Goal: Task Accomplishment & Management: Manage account settings

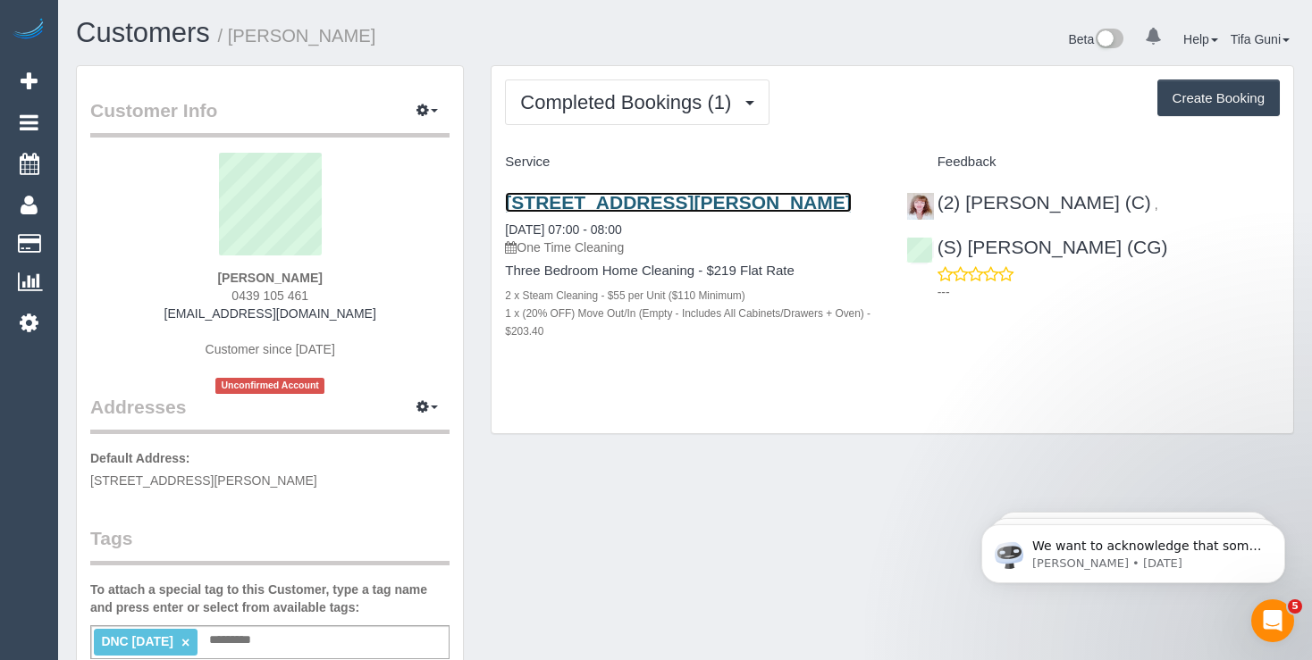
click at [653, 202] on link "[STREET_ADDRESS][PERSON_NAME]" at bounding box center [678, 202] width 346 height 21
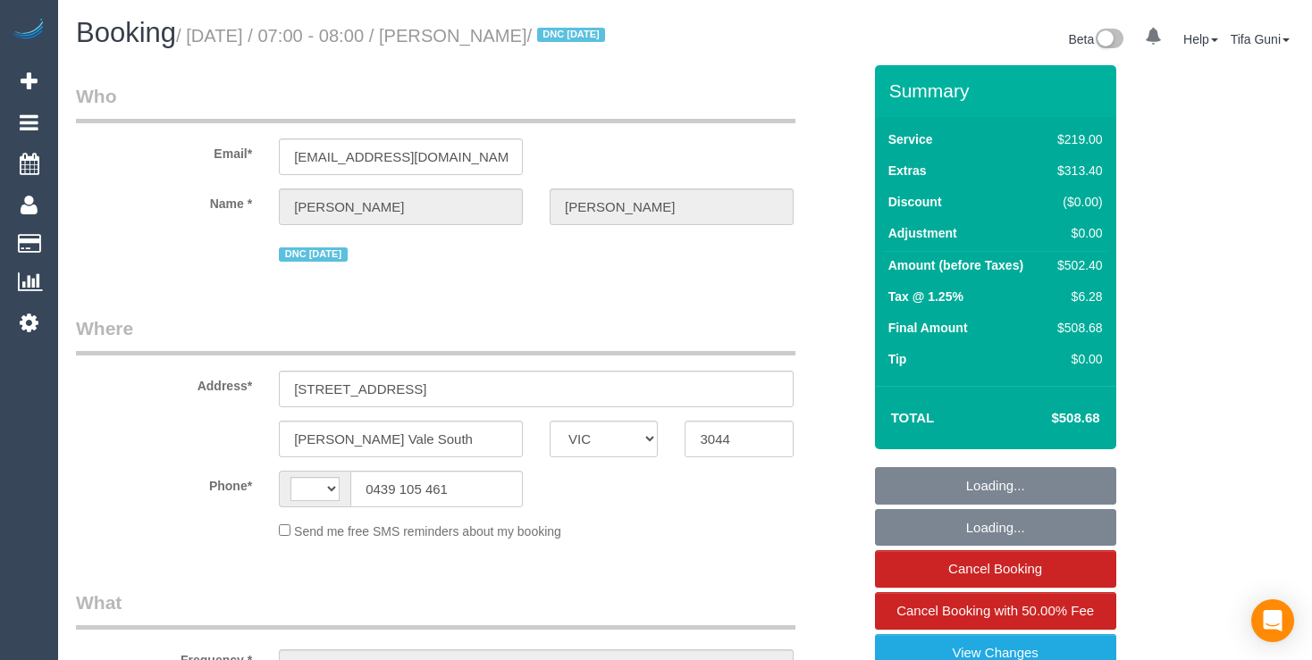
select select "VIC"
select select "object:303"
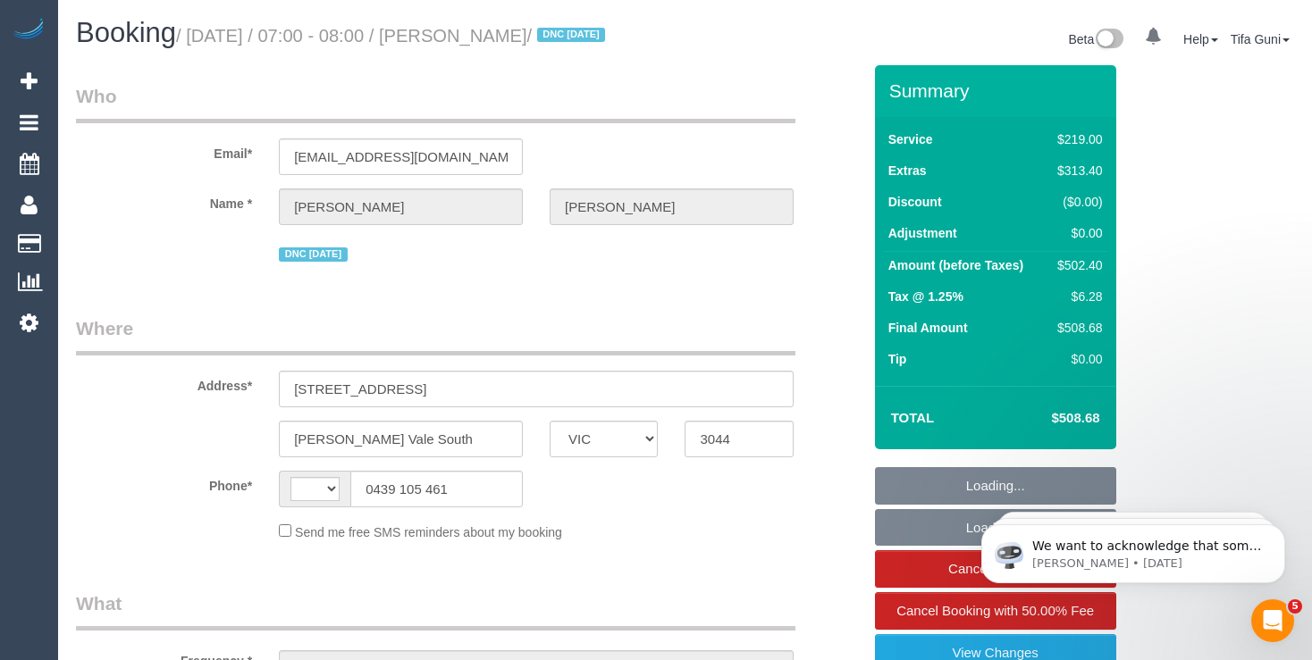
select select "string:AU"
select select "string:stripe-pm_1S0uYB2GScqysDRVlUjLOmMK"
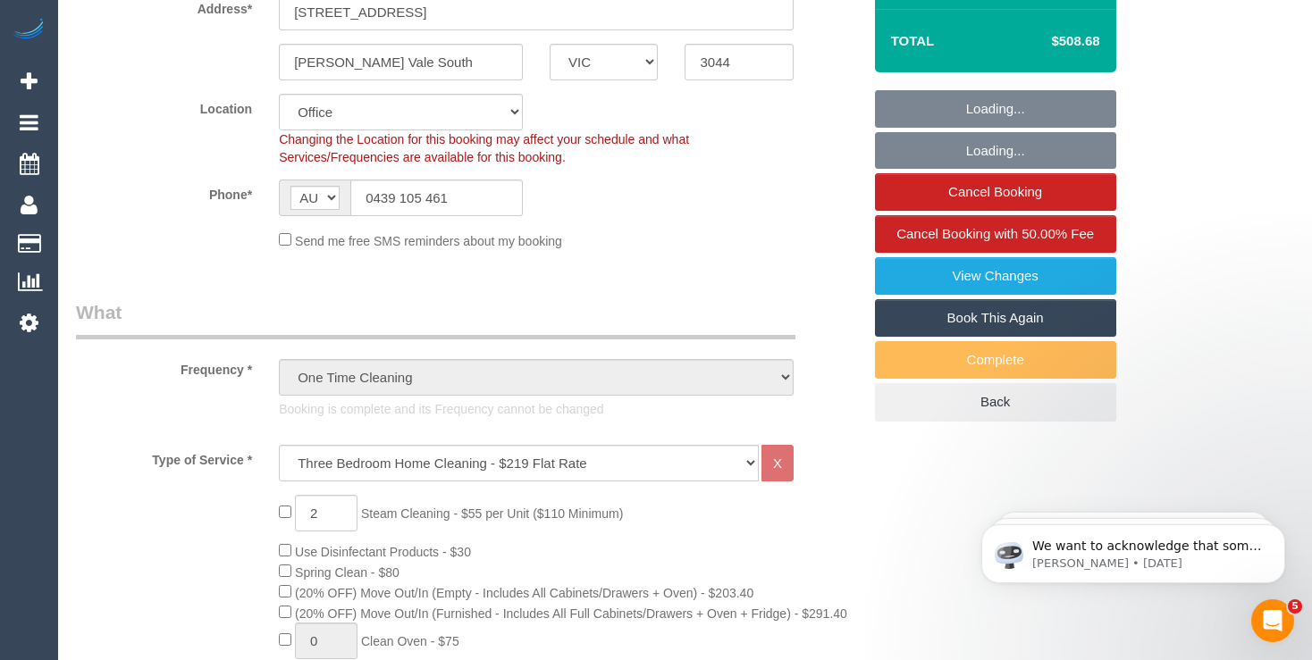
select select "object:895"
select select "number:28"
select select "number:14"
select select "number:19"
select select "number:25"
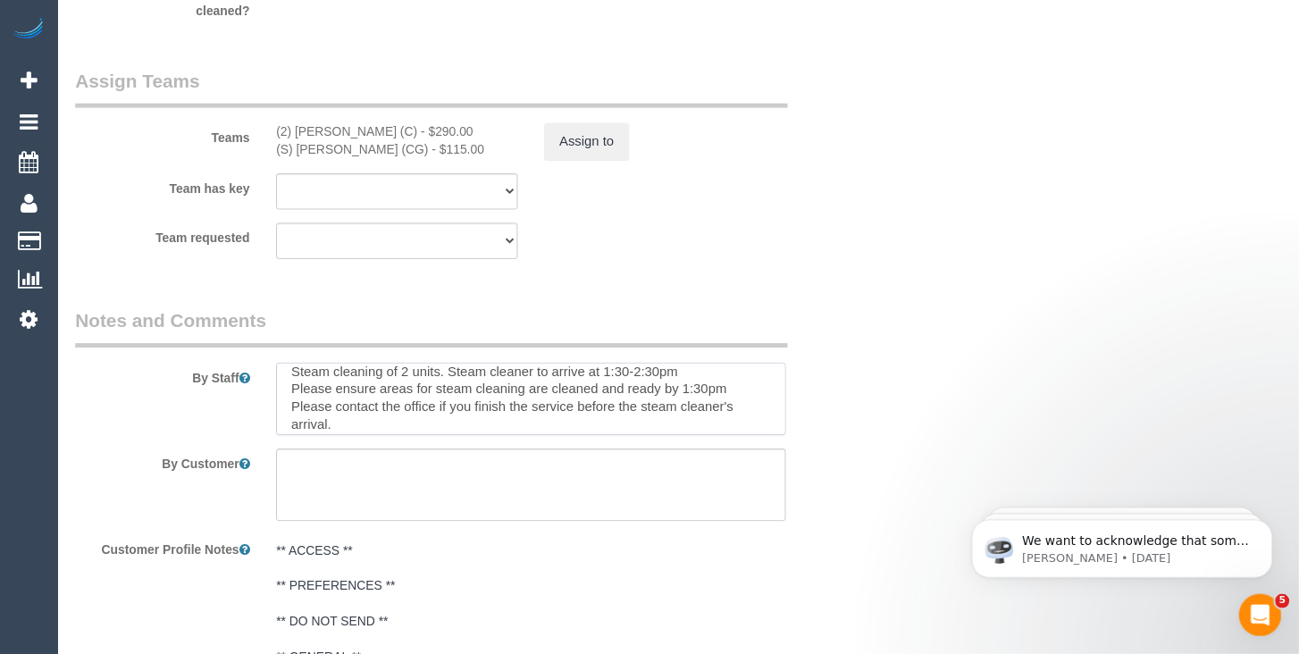
scroll to position [36, 0]
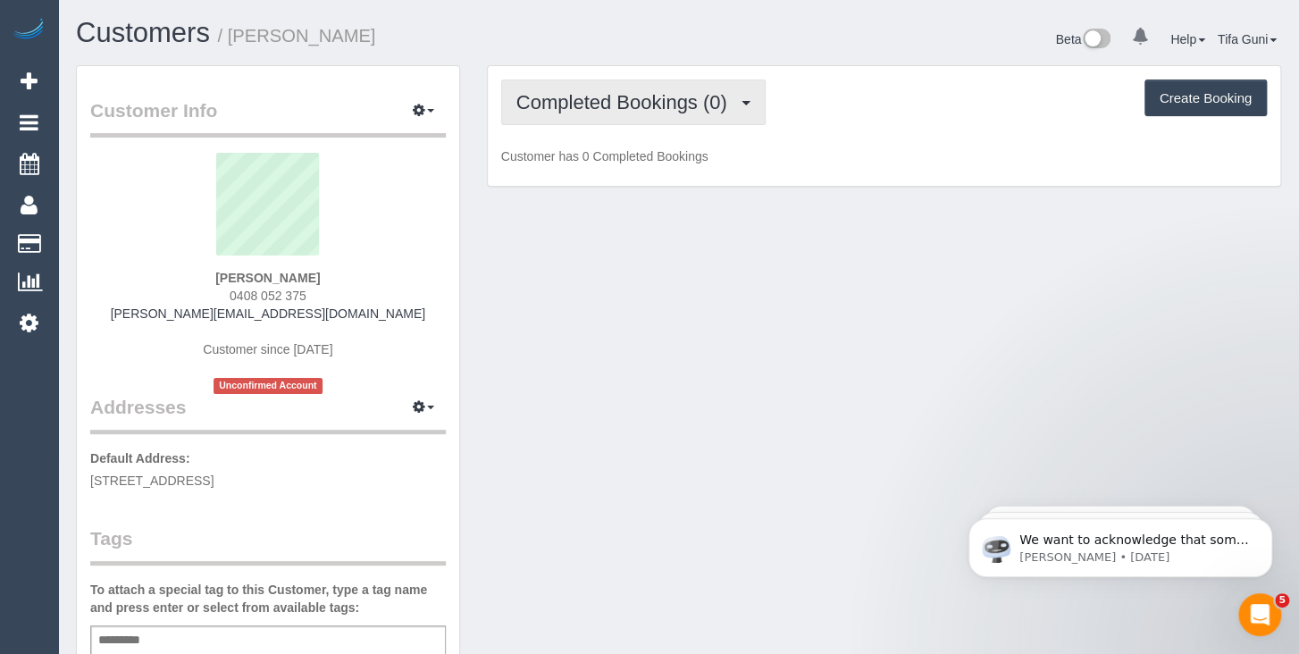
click at [653, 107] on span "Completed Bookings (0)" at bounding box center [626, 102] width 220 height 22
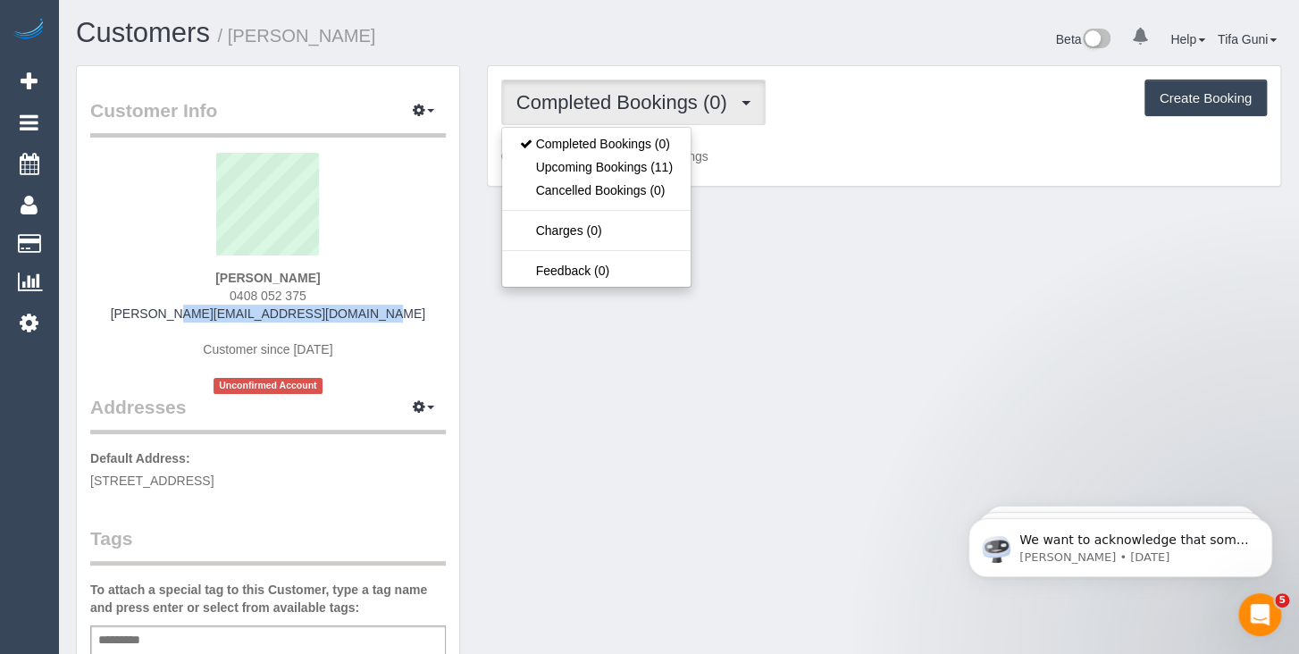
drag, startPoint x: 317, startPoint y: 311, endPoint x: 173, endPoint y: 315, distance: 143.9
click at [173, 315] on div "Natasha Lazareski 0408 052 375 natasha@pfyflex.com.au Customer since 2025 Uncon…" at bounding box center [268, 273] width 356 height 241
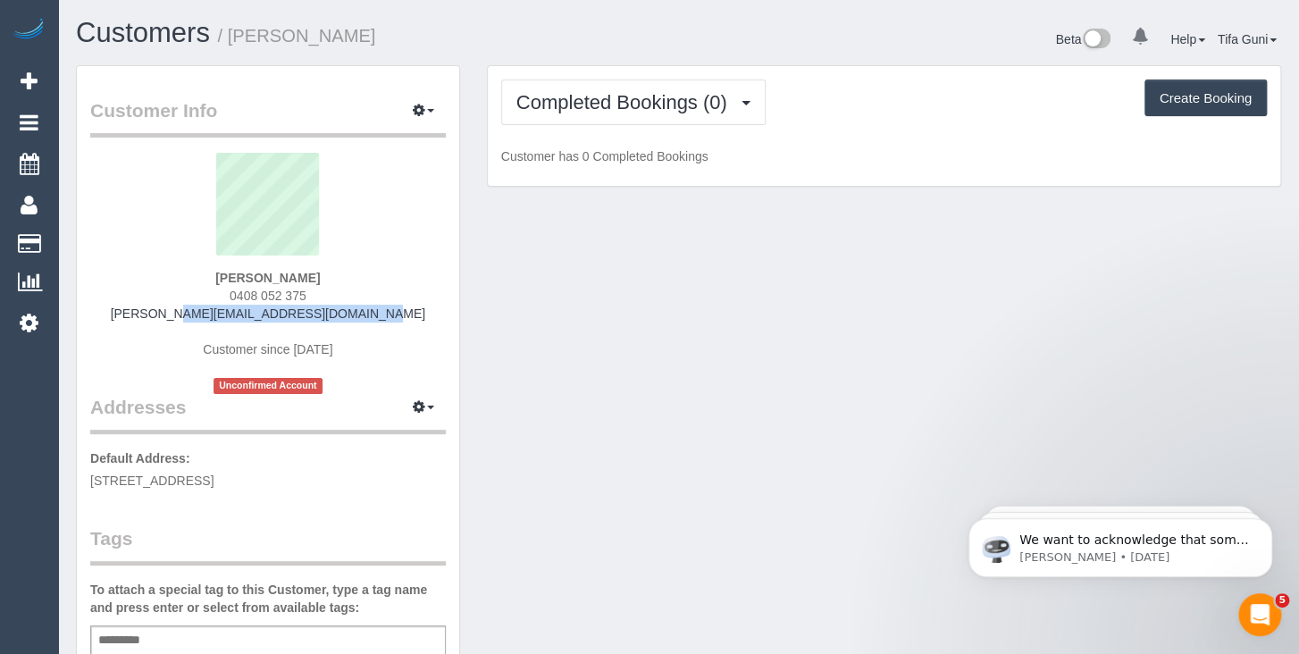
drag, startPoint x: 256, startPoint y: 293, endPoint x: 224, endPoint y: 295, distance: 31.3
click at [224, 295] on div "Natasha Lazareski 0408 052 375 natasha@pfyflex.com.au Customer since 2025 Uncon…" at bounding box center [268, 273] width 356 height 241
copy span "0408 052 375"
